Goal: Information Seeking & Learning: Learn about a topic

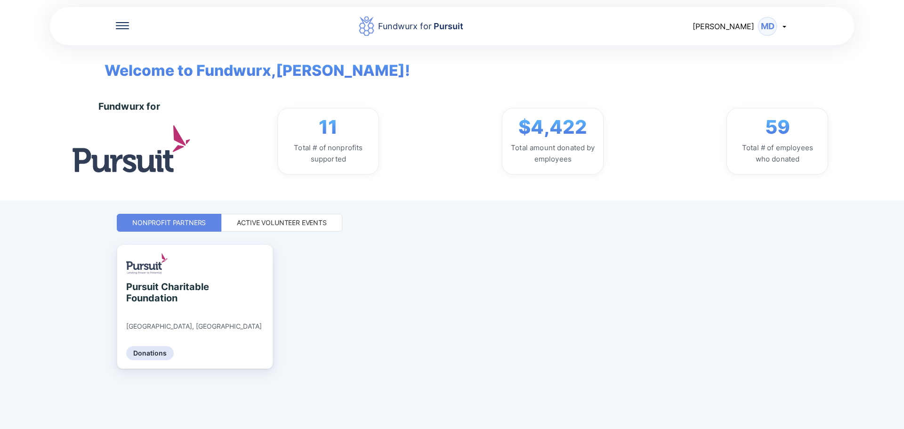
click at [283, 227] on div "Active Volunteer Events" at bounding box center [282, 222] width 90 height 9
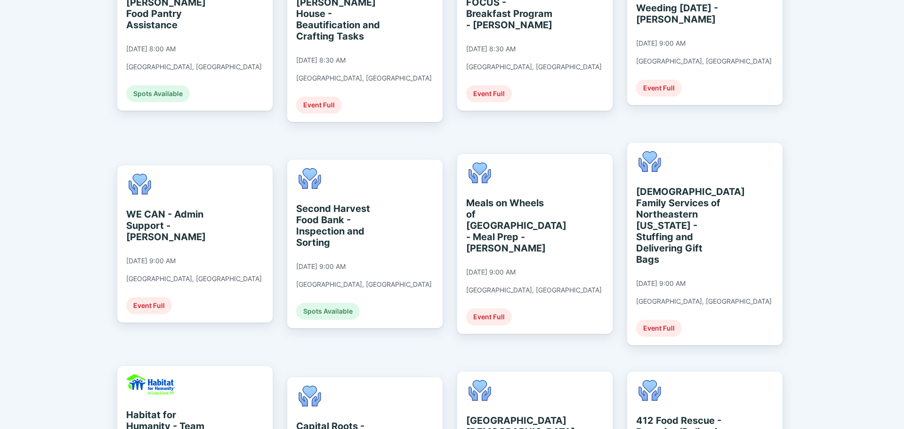
scroll to position [330, 0]
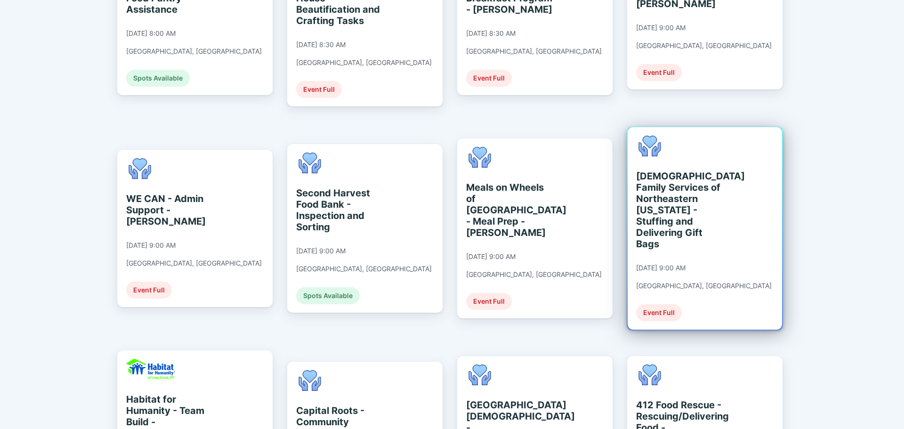
click at [671, 230] on div "[DEMOGRAPHIC_DATA] Family Services of [GEOGRAPHIC_DATA][US_STATE] - Stuffing an…" at bounding box center [704, 228] width 136 height 185
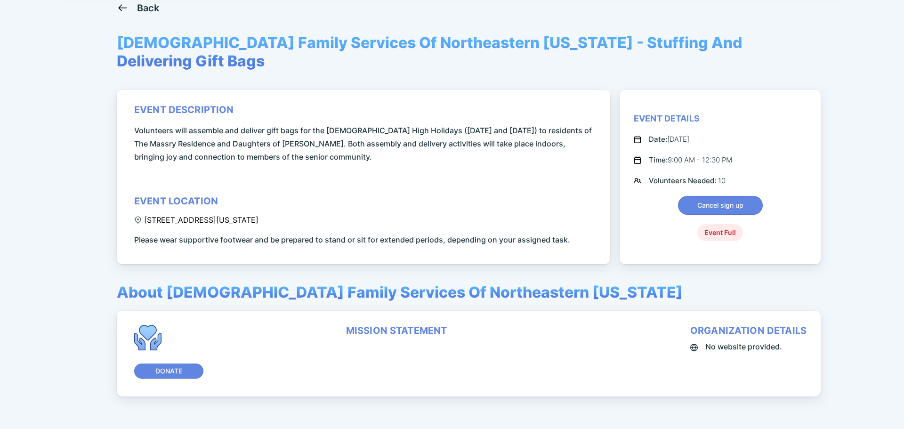
scroll to position [68, 0]
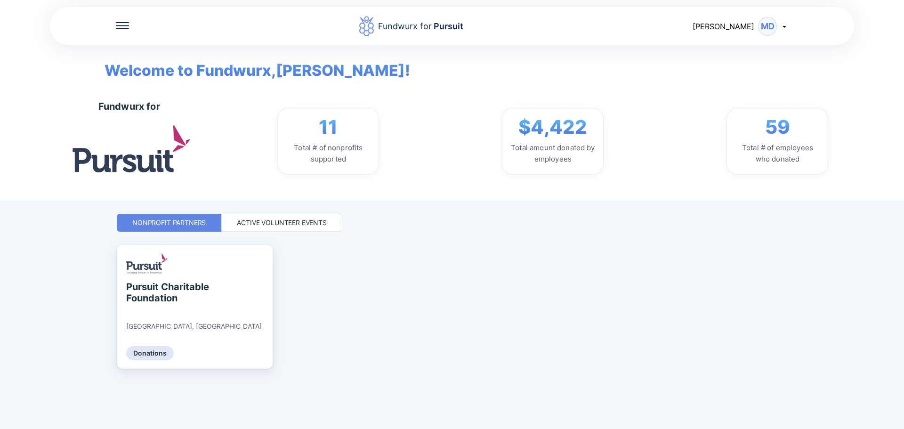
click at [238, 224] on div "Active Volunteer Events" at bounding box center [282, 222] width 90 height 9
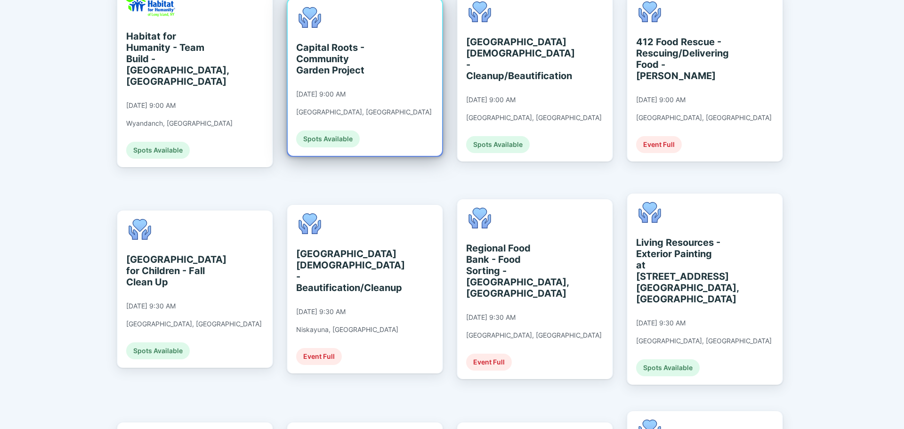
scroll to position [706, 0]
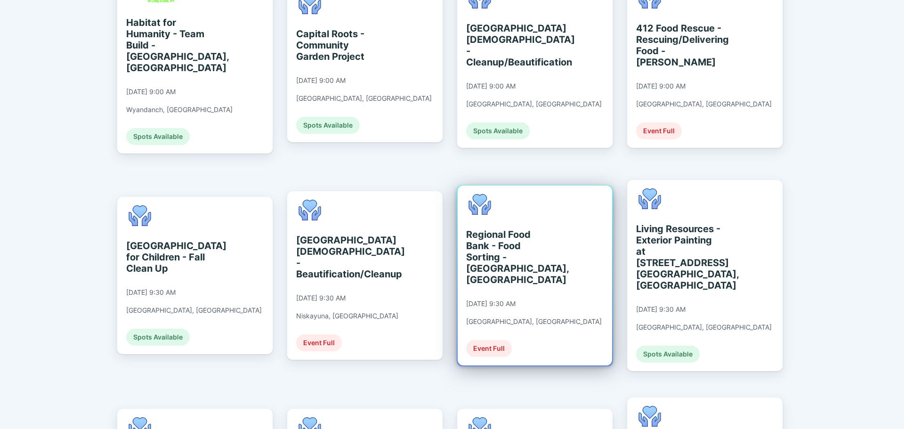
click at [555, 236] on div "Regional Food Bank - Food Sorting - [GEOGRAPHIC_DATA], [GEOGRAPHIC_DATA] [DATE]…" at bounding box center [535, 275] width 154 height 180
